Goal: Book appointment/travel/reservation

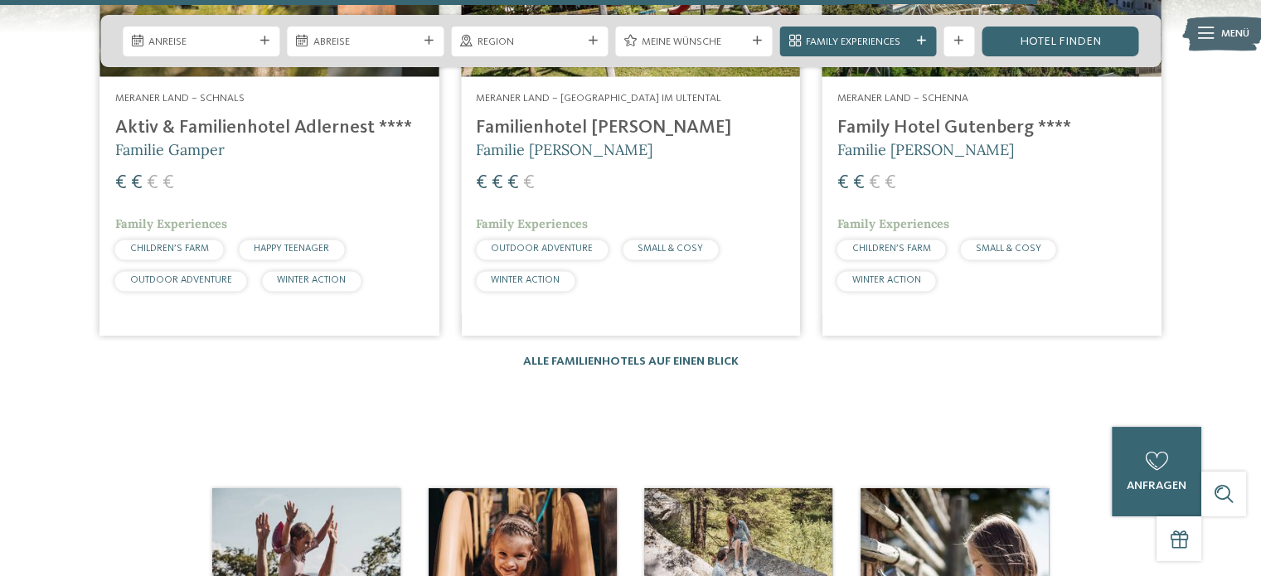
scroll to position [2532, 0]
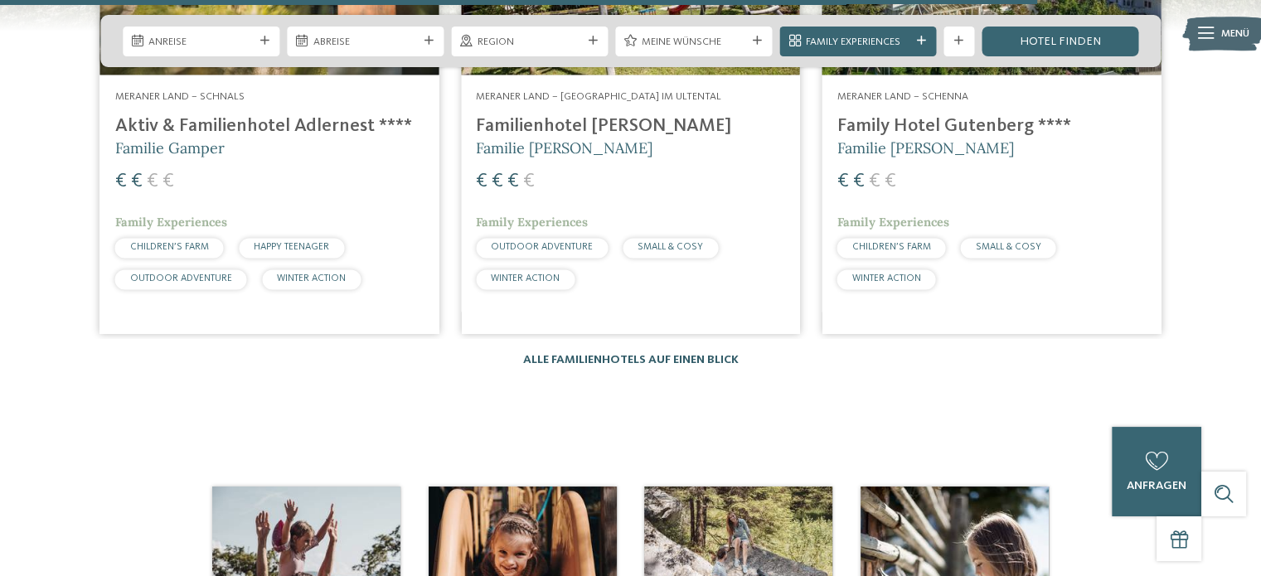
click at [721, 354] on link "Alle Familienhotels auf einen Blick" at bounding box center [631, 360] width 216 height 12
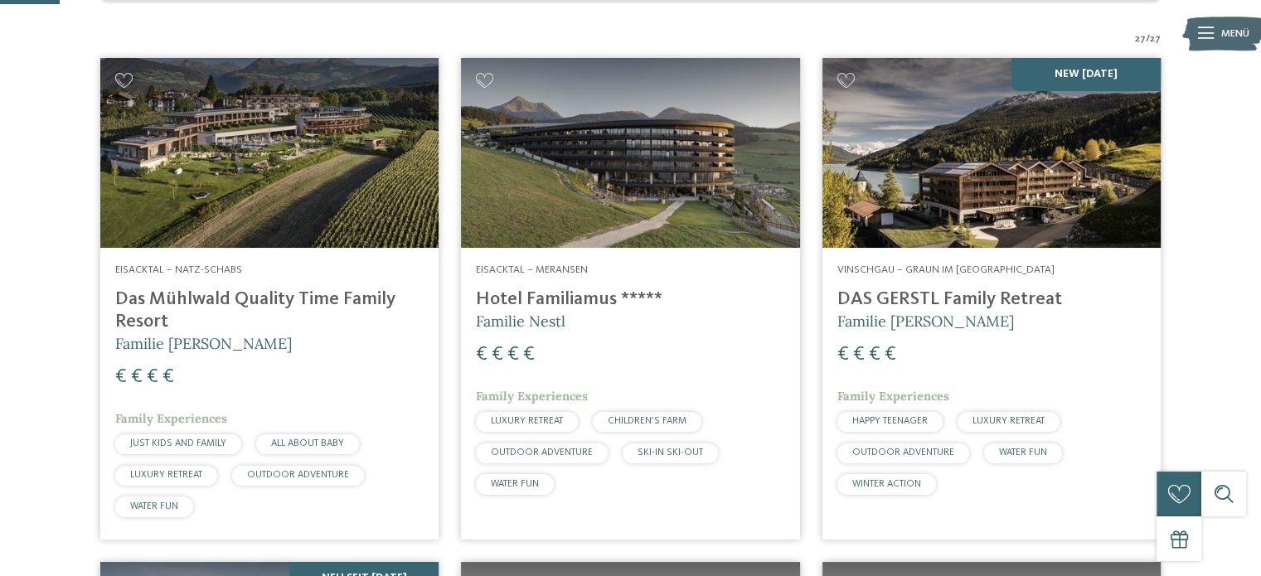
click at [721, 306] on div "Eisacktal – Meransen Hotel Familiamus ***** Familie Nestl € € € € Family Experi…" at bounding box center [630, 382] width 338 height 269
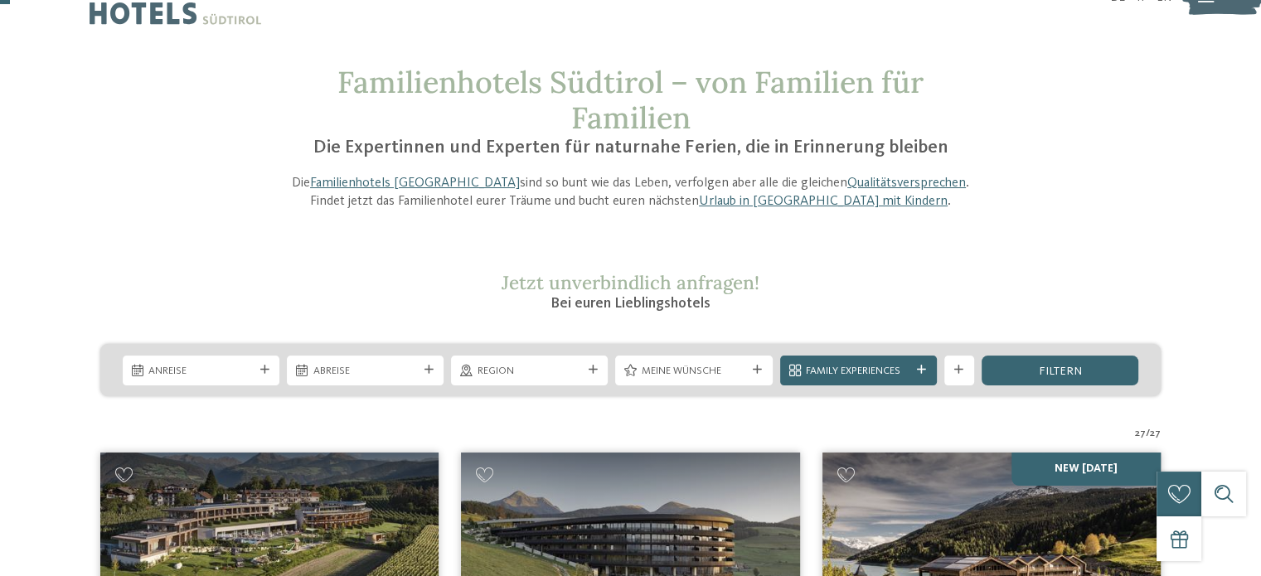
scroll to position [39, 0]
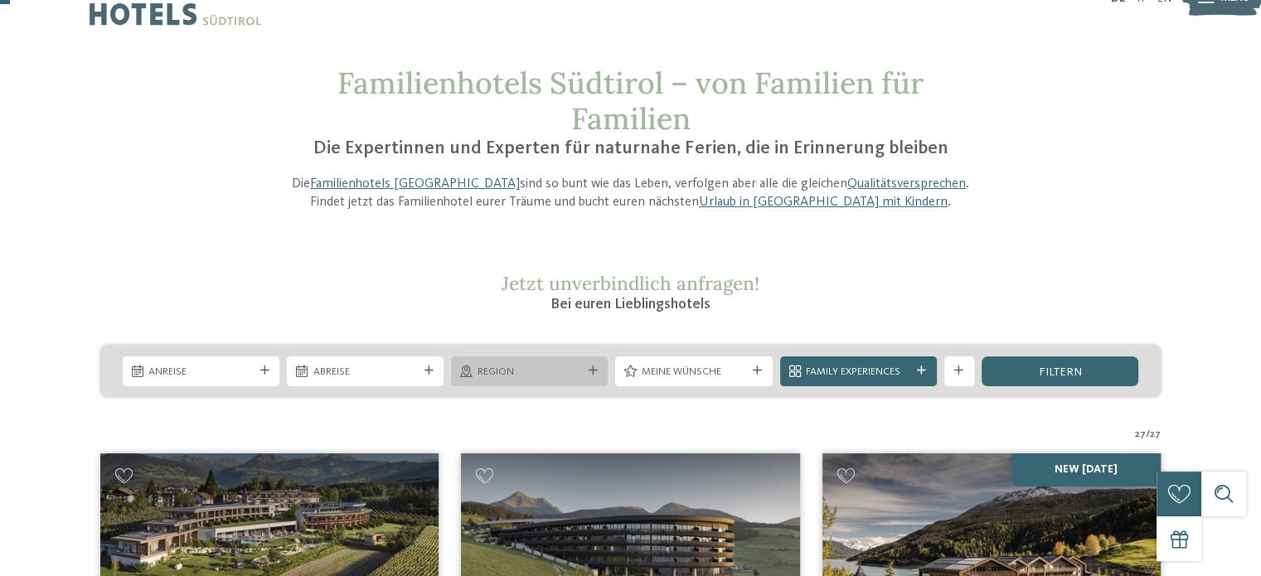
click at [561, 376] on span "Region" at bounding box center [530, 372] width 104 height 15
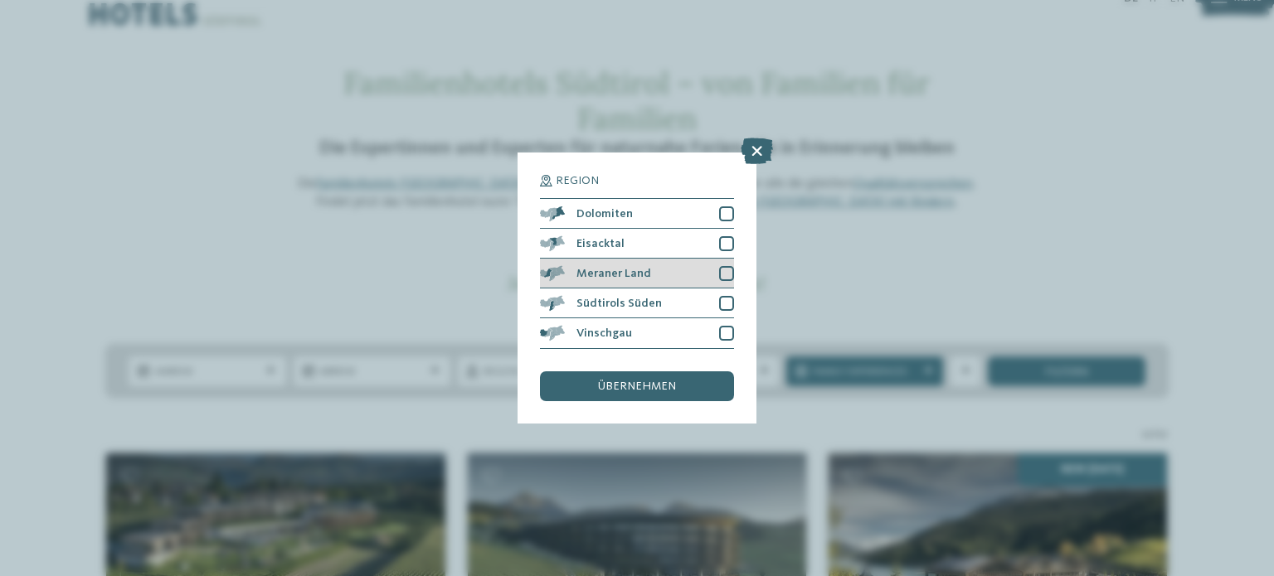
click at [728, 267] on div at bounding box center [726, 273] width 15 height 15
click at [700, 381] on div "übernehmen" at bounding box center [637, 386] width 194 height 30
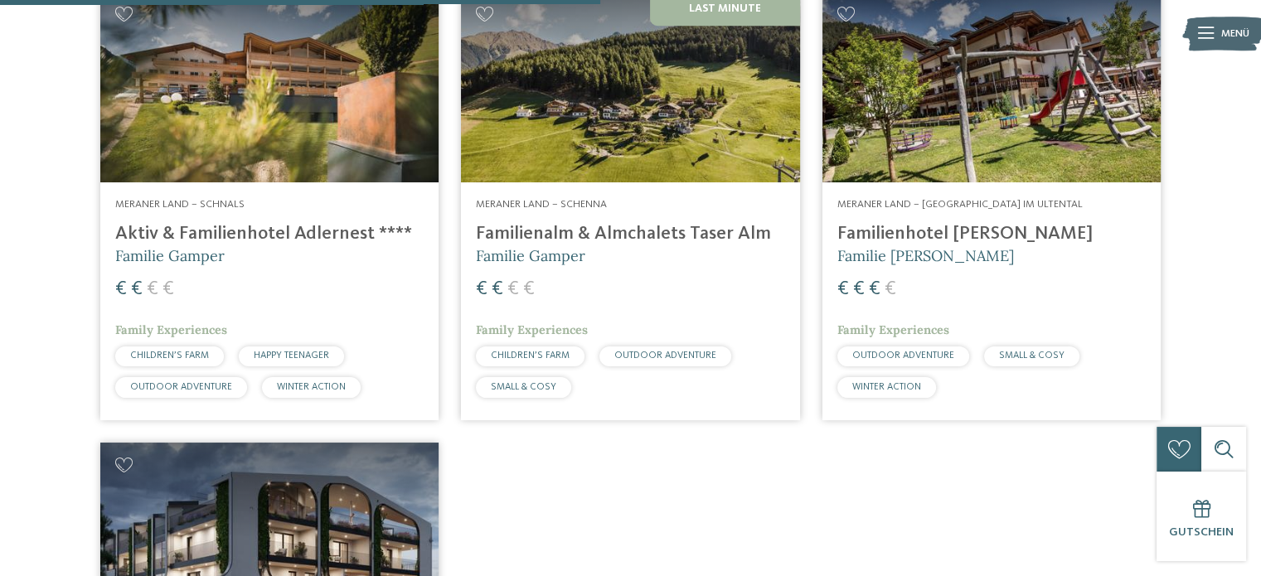
scroll to position [1060, 0]
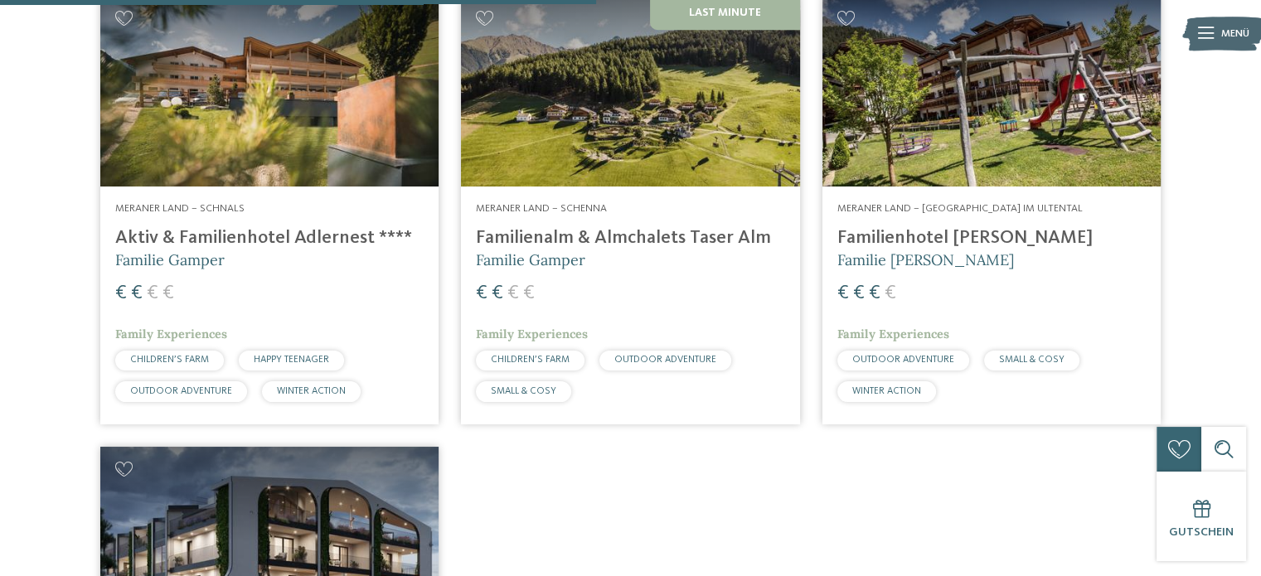
click at [931, 228] on h4 "Familienhotel [PERSON_NAME]" at bounding box center [991, 238] width 308 height 22
